Goal: Find specific page/section: Find specific page/section

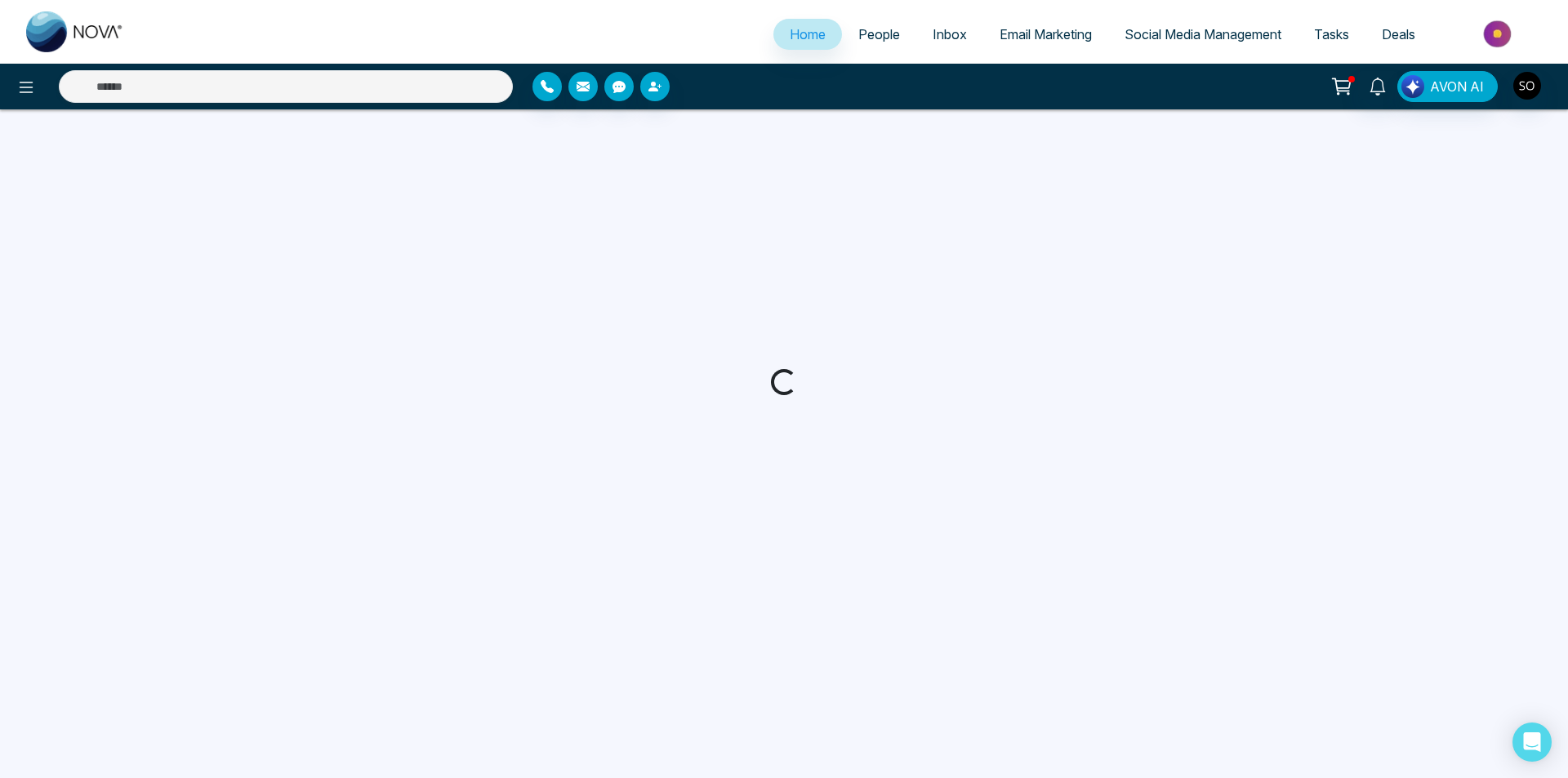
select select "*"
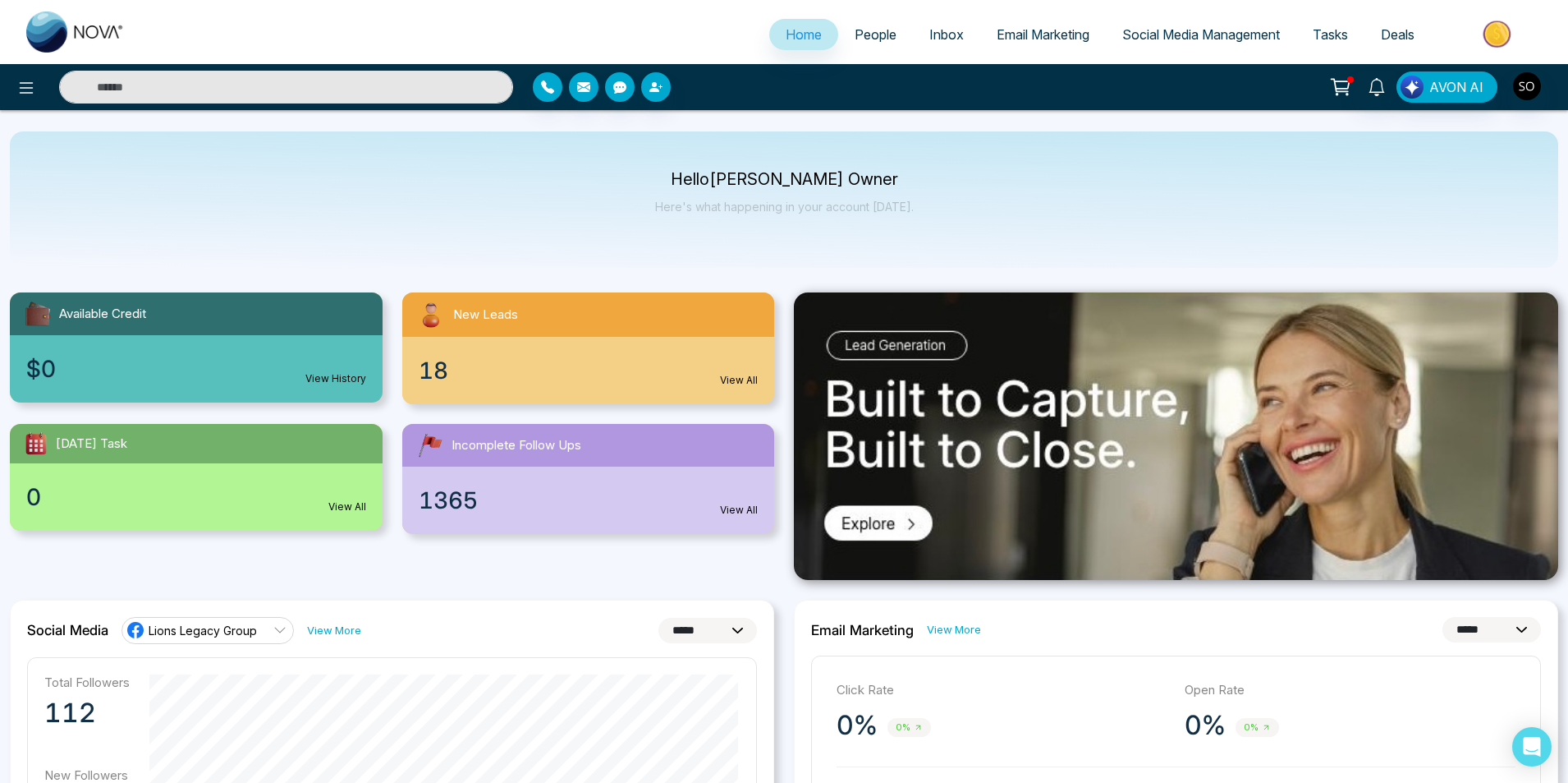
click at [855, 35] on span "People" at bounding box center [875, 34] width 42 height 17
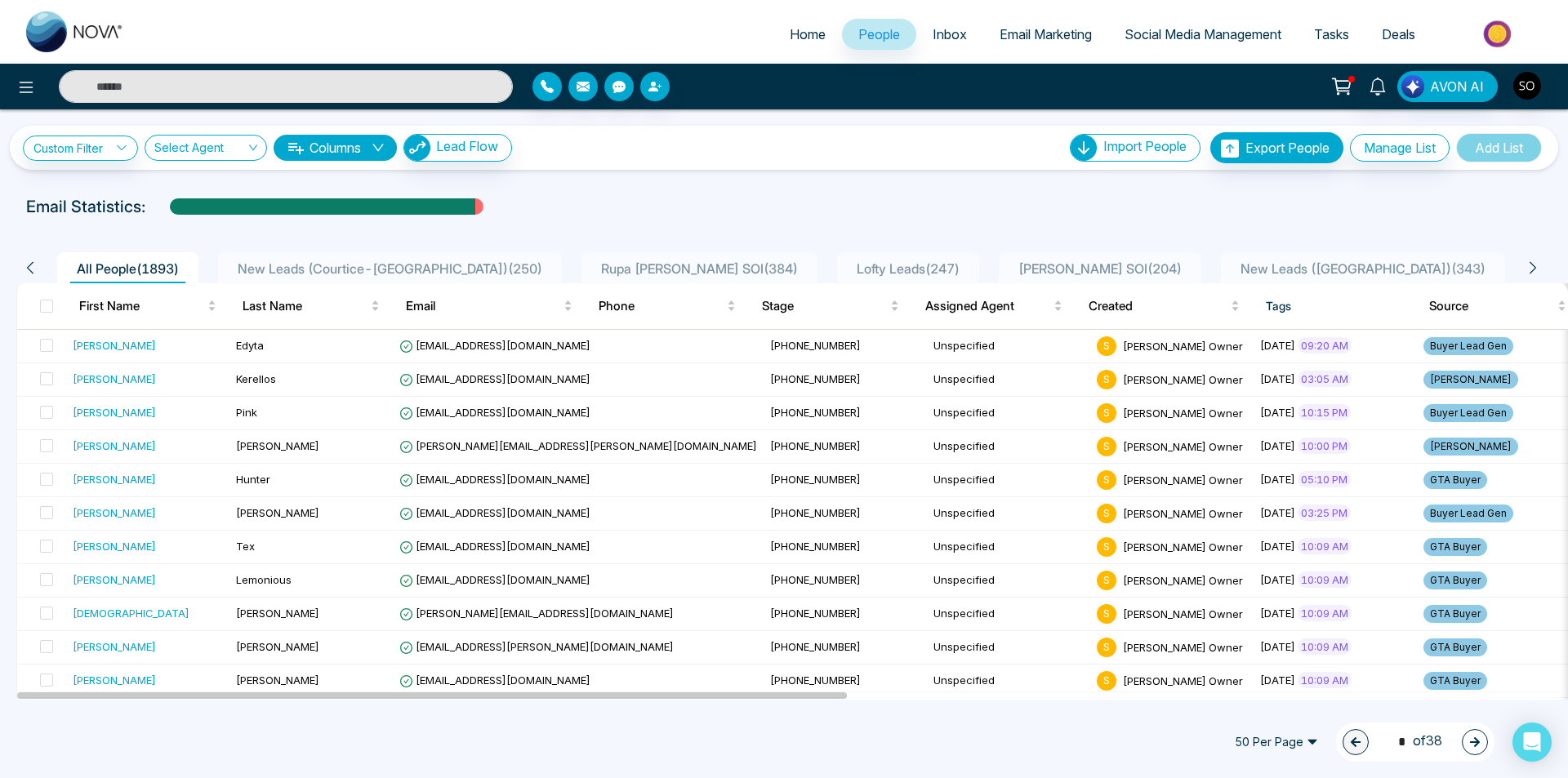
click at [978, 188] on div "Custom Filter Choose a filters Cancel Apply Select Agent Columns Lead Flow Impo…" at bounding box center [784, 404] width 1568 height 590
